Goal: Information Seeking & Learning: Check status

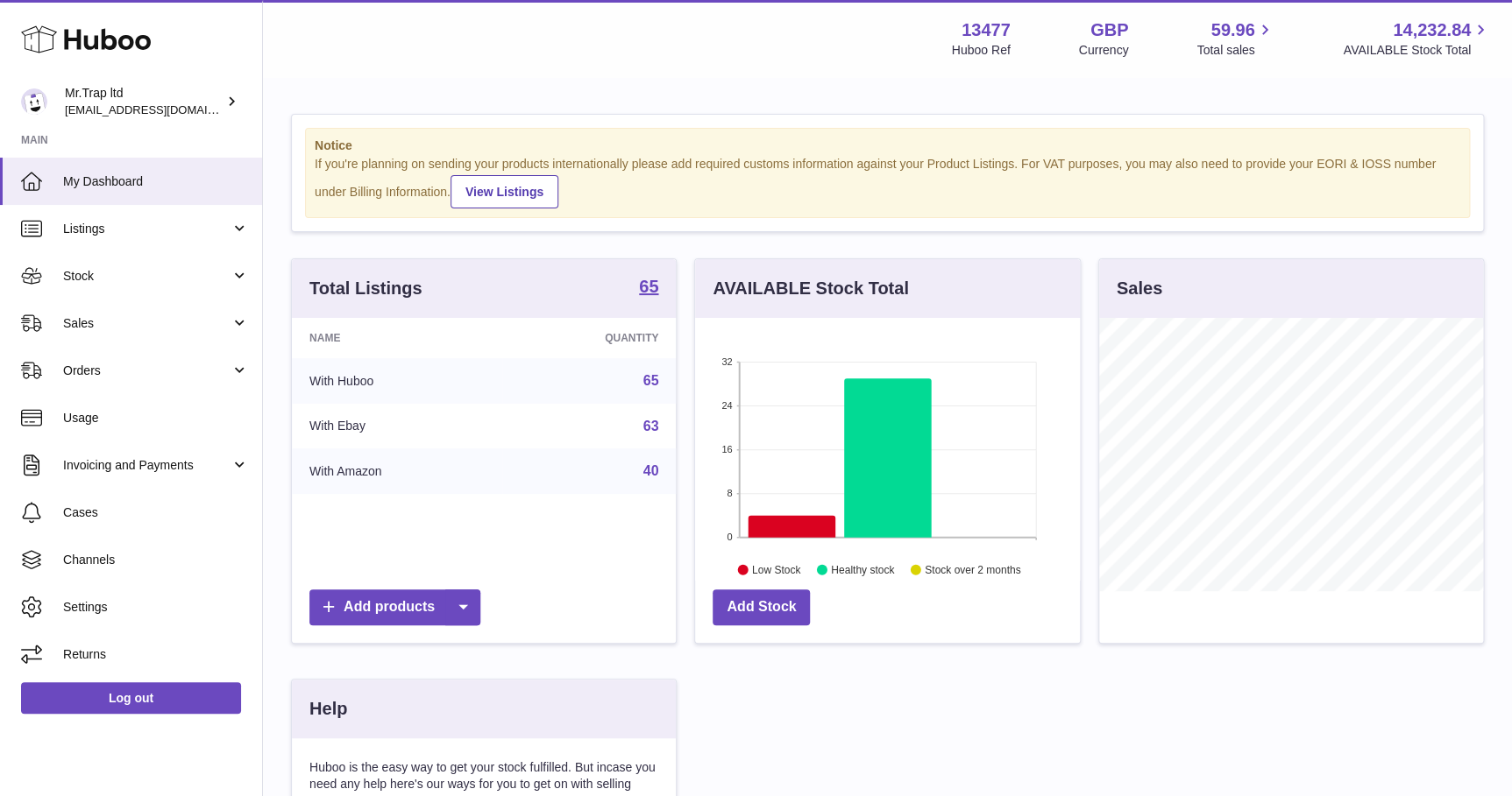
scroll to position [273, 387]
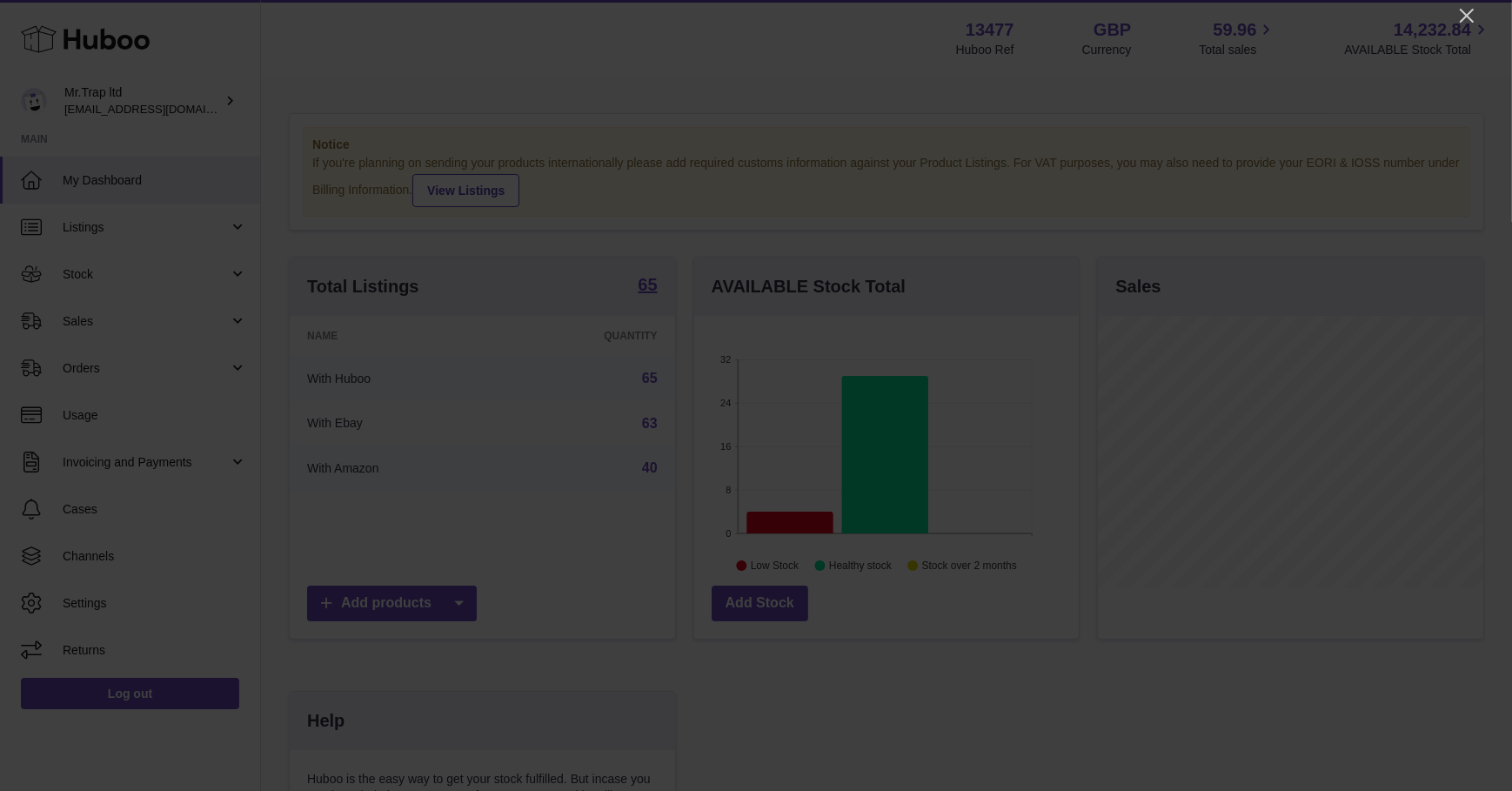
click at [1475, 13] on icon "Close" at bounding box center [1467, 15] width 21 height 21
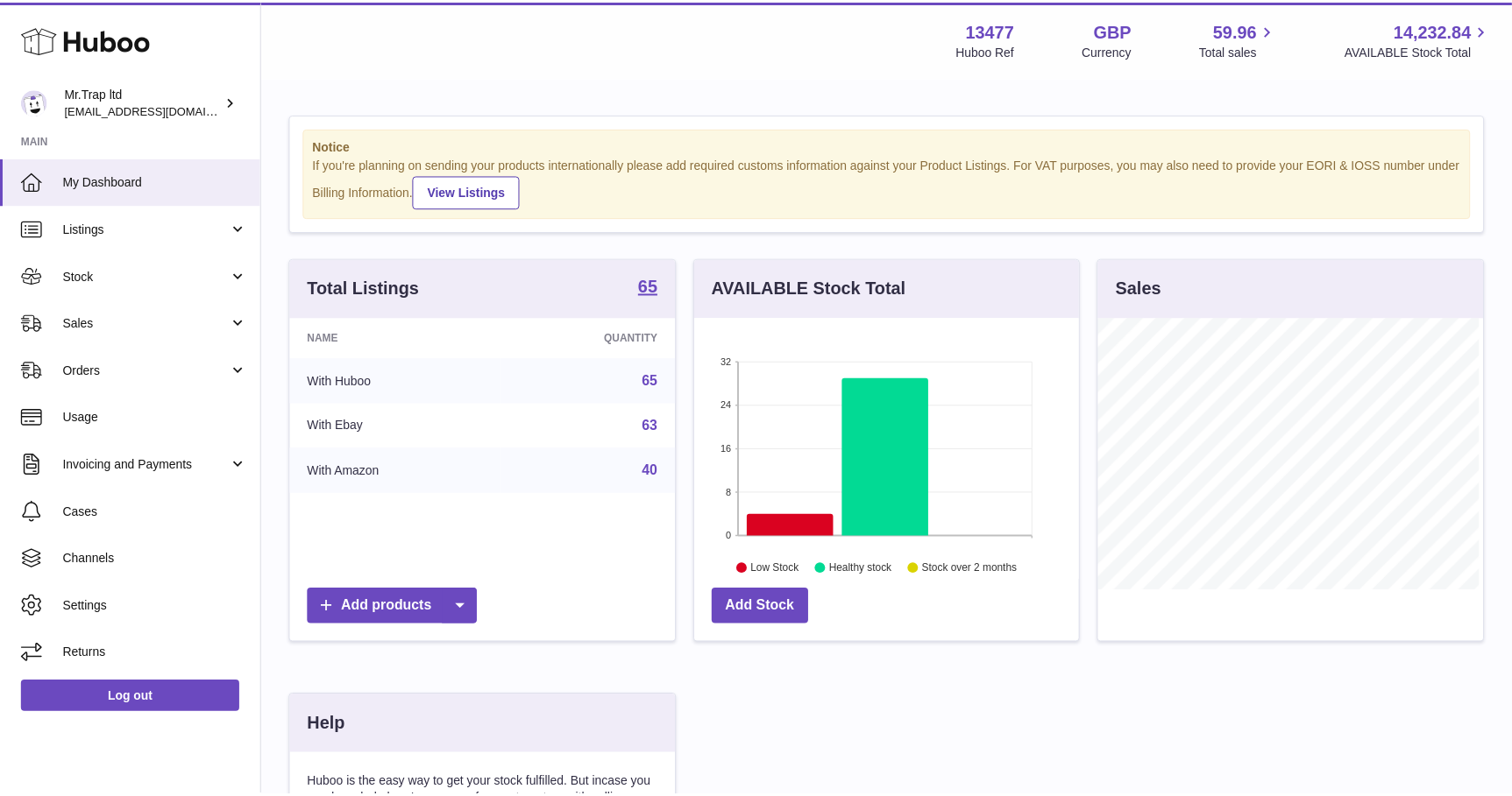
scroll to position [875825, 876058]
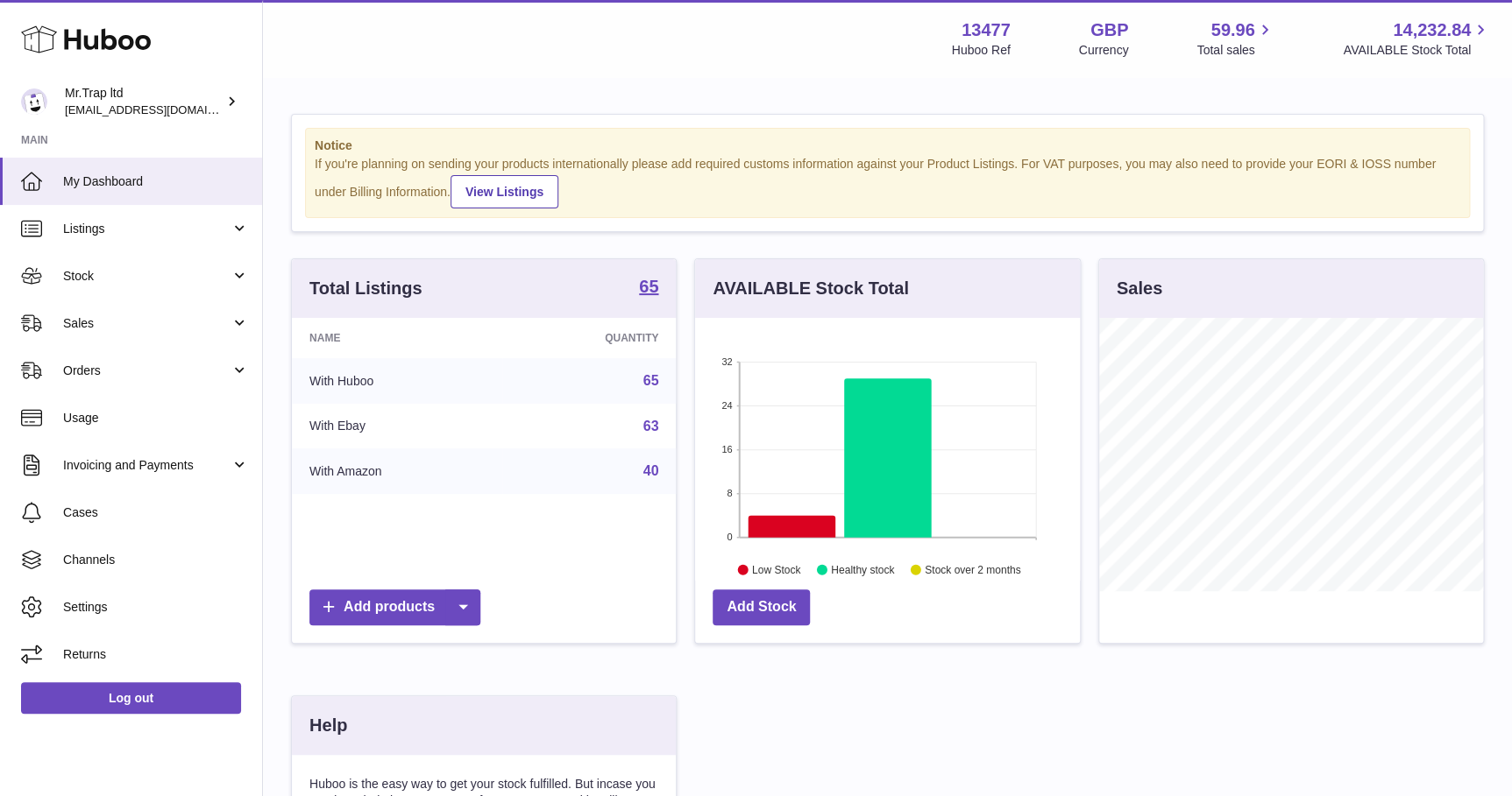
click at [104, 313] on link "Sales" at bounding box center [130, 323] width 262 height 48
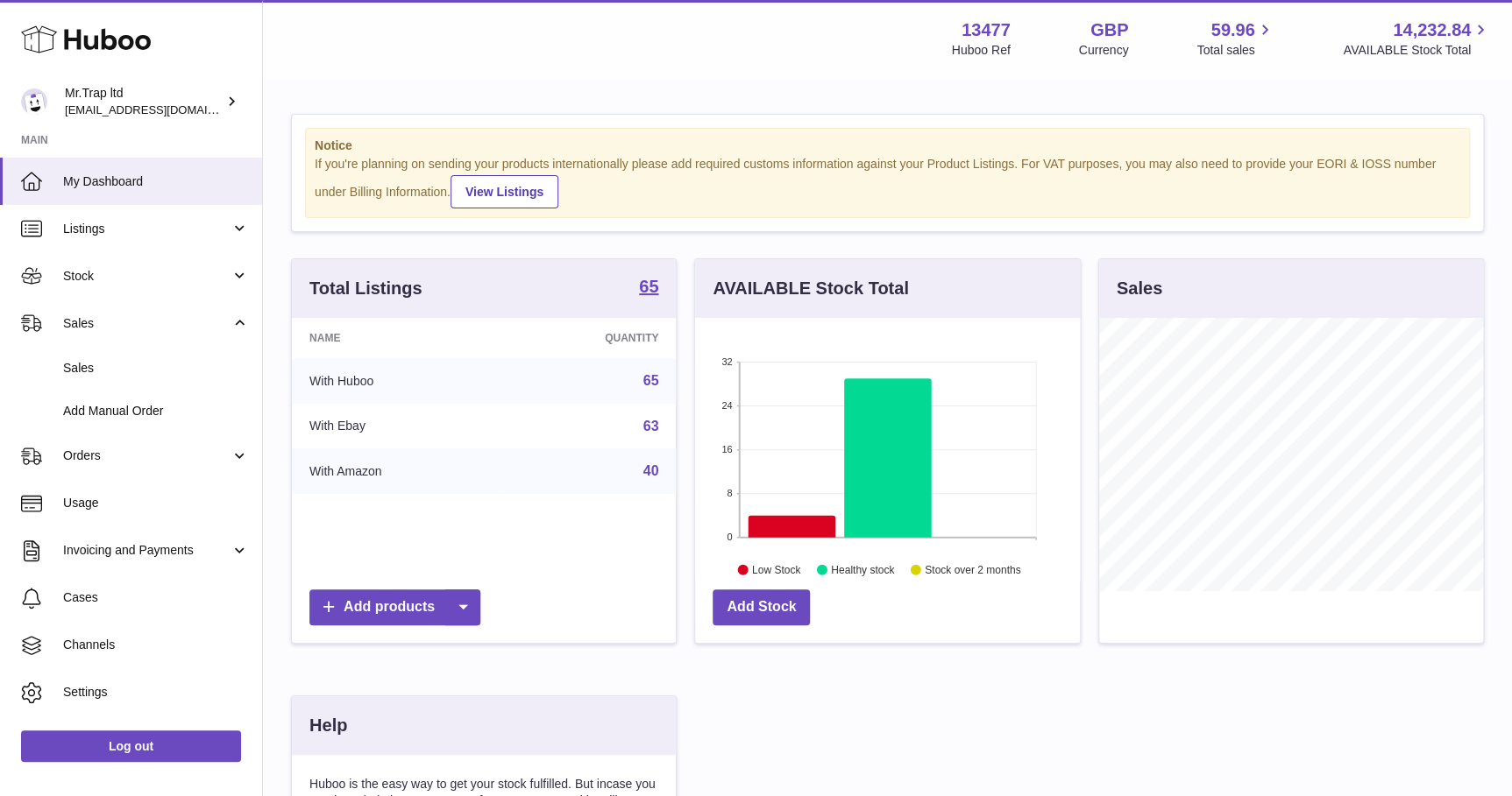
click at [98, 350] on link "Sales" at bounding box center [130, 368] width 262 height 43
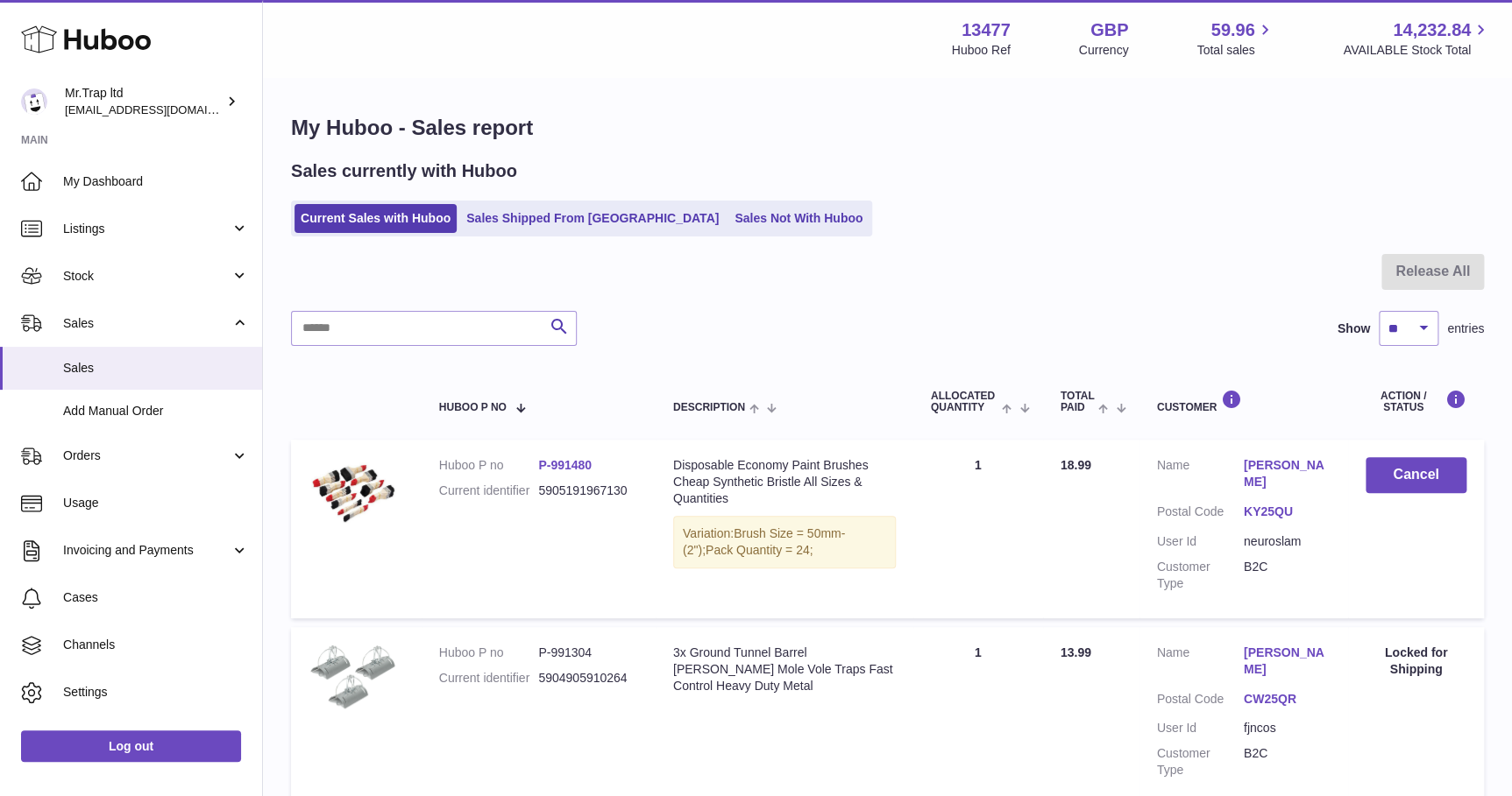
drag, startPoint x: 749, startPoint y: 233, endPoint x: 748, endPoint y: 224, distance: 9.1
click at [749, 232] on ul "Current Sales with Huboo Sales Shipped From Huboo Sales Not With Huboo" at bounding box center [581, 219] width 581 height 36
click at [747, 223] on link "Sales Not With Huboo" at bounding box center [798, 218] width 140 height 29
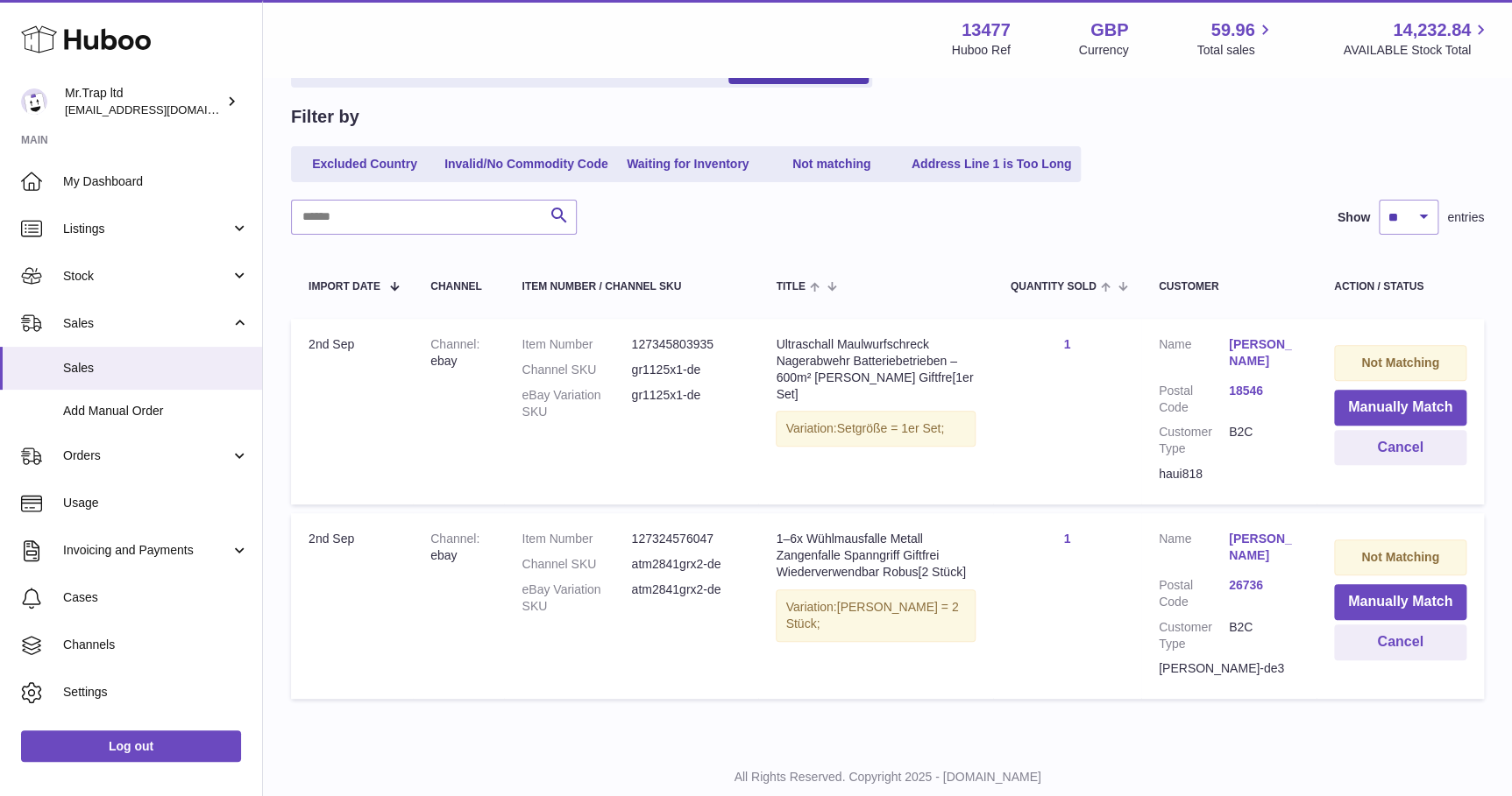
scroll to position [158, 0]
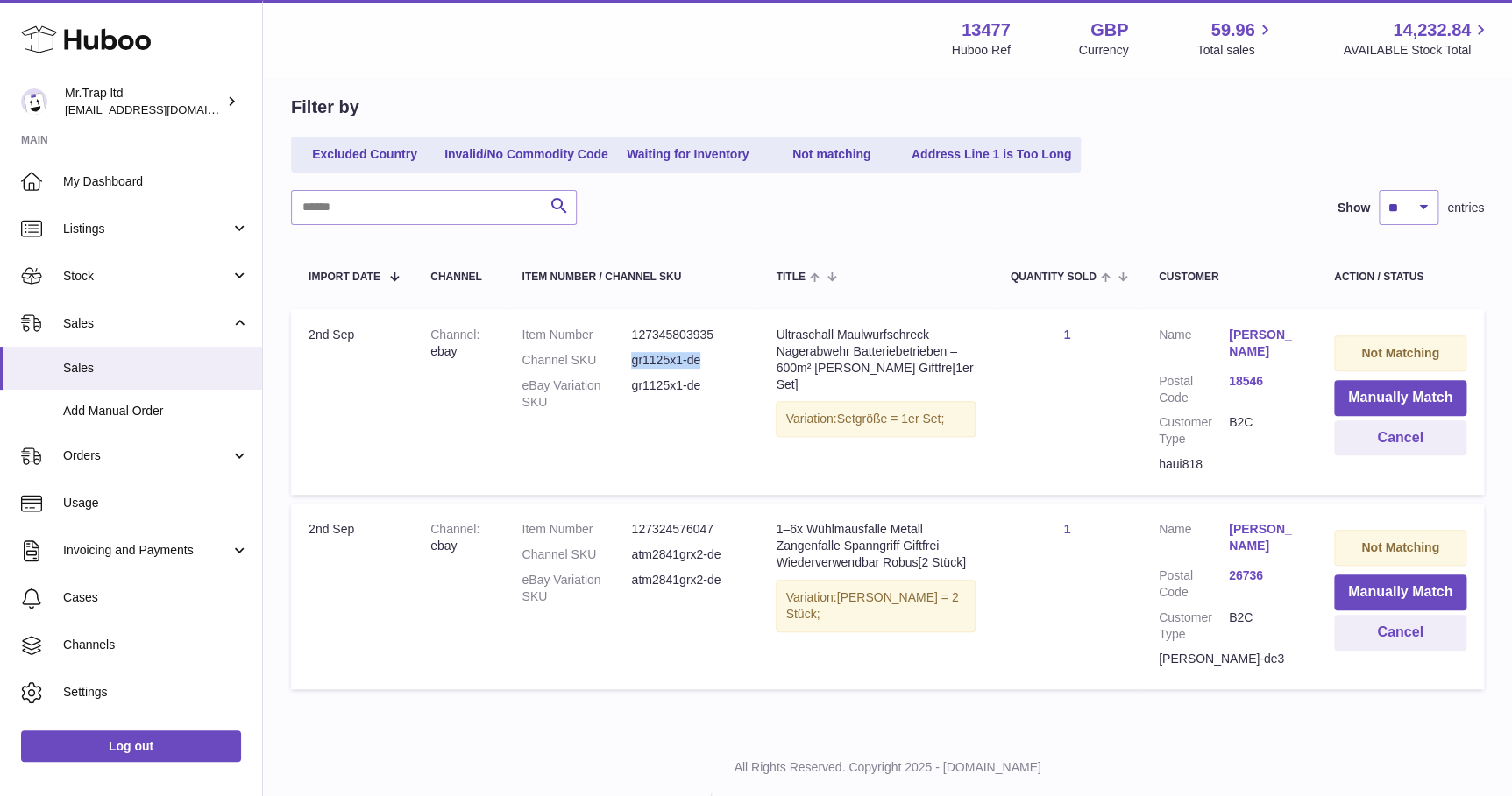
drag, startPoint x: 730, startPoint y: 359, endPoint x: 632, endPoint y: 370, distance: 98.6
click at [632, 370] on dl "Item Number 127345803935 Channel SKU gr1125x1-de eBay Variation SKU gr1125x1-de" at bounding box center [631, 372] width 219 height 93
drag, startPoint x: 632, startPoint y: 370, endPoint x: 813, endPoint y: 341, distance: 183.3
click at [813, 341] on div "Ultraschall Maulwurfschreck Nagerabwehr Batteriebetrieben – 600m² [PERSON_NAME]…" at bounding box center [875, 359] width 199 height 67
